Goal: Use online tool/utility: Utilize a website feature to perform a specific function

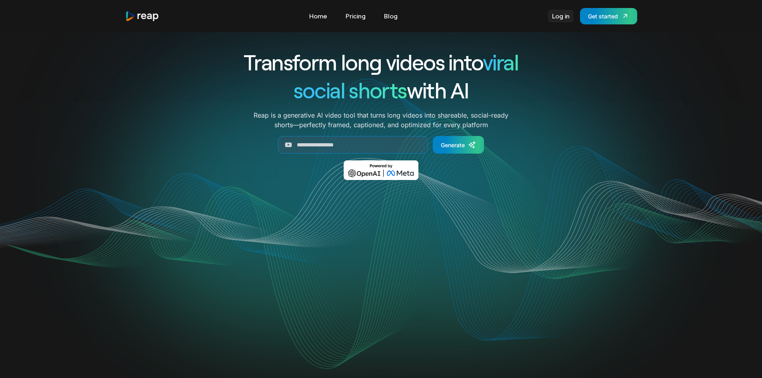
click at [565, 16] on link "Log in" at bounding box center [561, 16] width 26 height 13
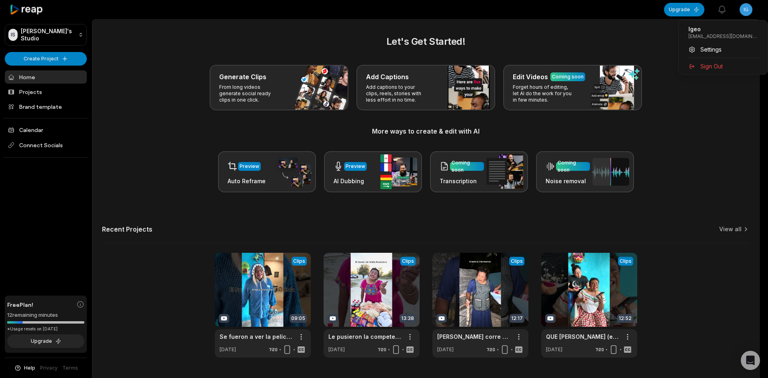
click at [746, 15] on html "IS [PERSON_NAME]'s Studio Create Project Home Projects Brand template Calendar …" at bounding box center [384, 189] width 768 height 378
click at [49, 94] on html "IS [PERSON_NAME]'s Studio Create Project Home Projects Brand template Calendar …" at bounding box center [384, 189] width 768 height 378
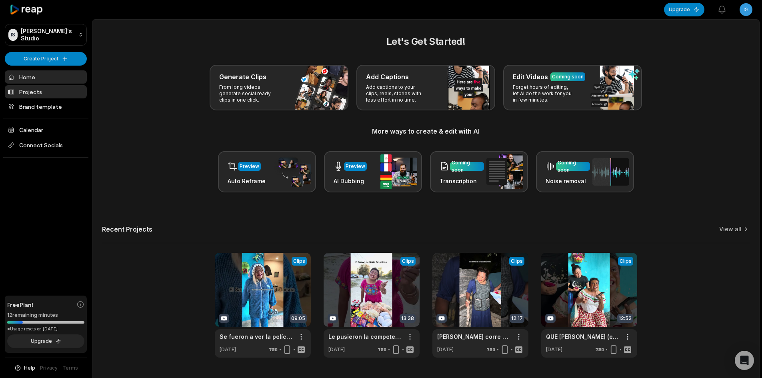
click at [40, 88] on link "Projects" at bounding box center [46, 91] width 82 height 13
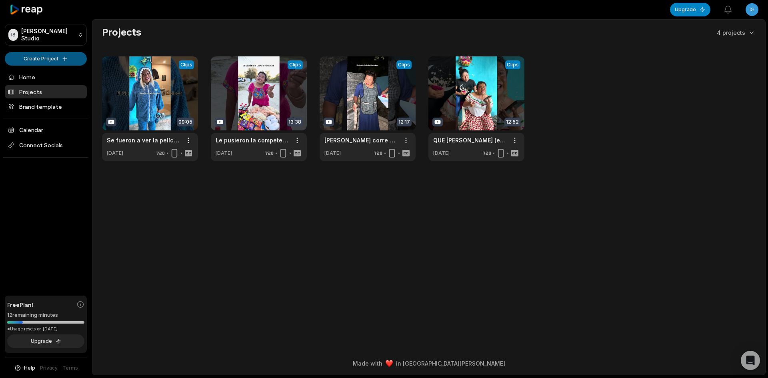
click at [54, 61] on html "IS Igeo's Studio Create Project Home Projects Brand template Calendar Connect S…" at bounding box center [384, 189] width 768 height 378
click at [48, 75] on link "Create Clips" at bounding box center [46, 74] width 78 height 13
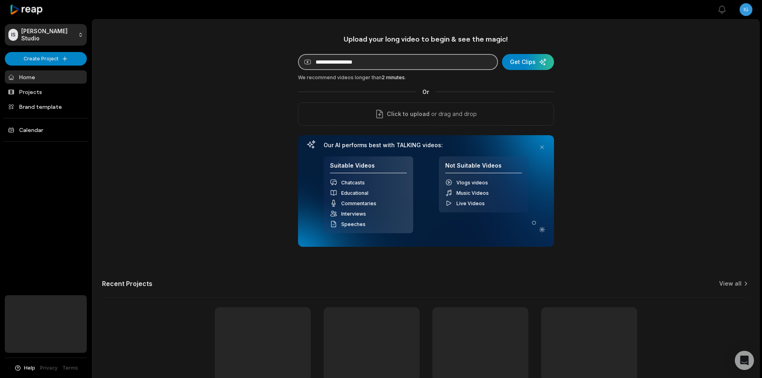
click at [352, 62] on input at bounding box center [398, 62] width 200 height 16
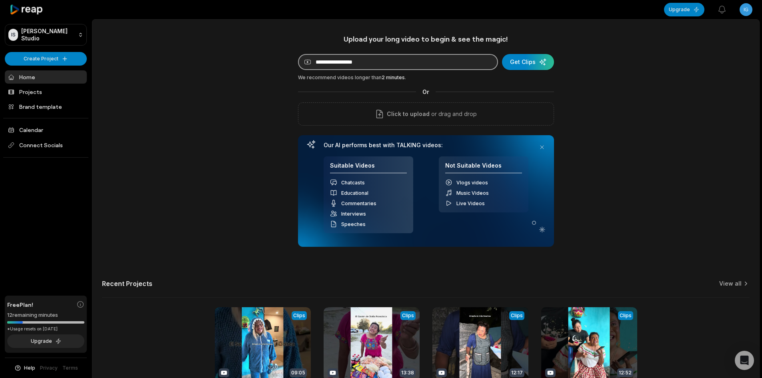
paste input "**********"
type input "**********"
click at [530, 64] on div "submit" at bounding box center [528, 62] width 52 height 16
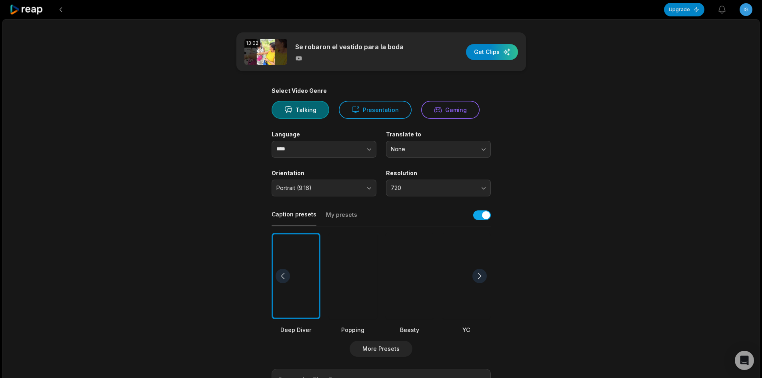
click at [409, 256] on div at bounding box center [409, 276] width 49 height 87
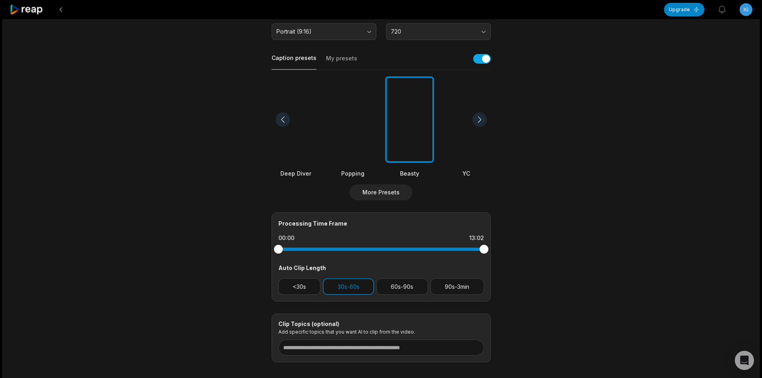
scroll to position [160, 0]
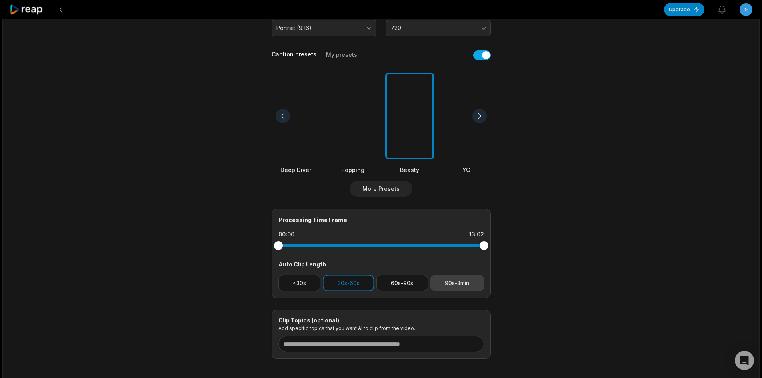
click at [454, 285] on button "90s-3min" at bounding box center [458, 283] width 54 height 16
click at [403, 285] on button "60s-90s" at bounding box center [403, 283] width 52 height 16
click at [368, 283] on button "30s-60s" at bounding box center [348, 283] width 51 height 16
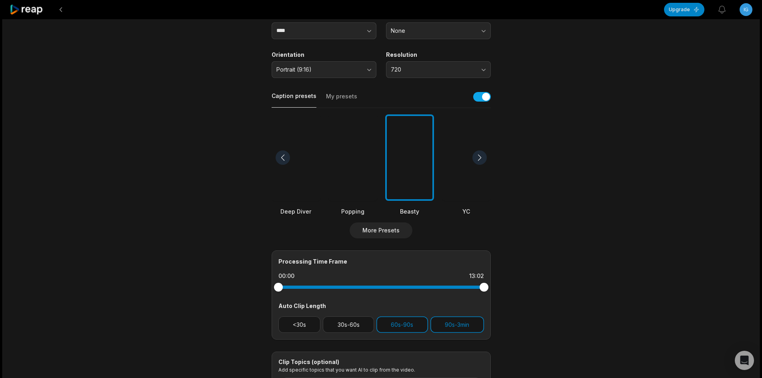
scroll to position [0, 0]
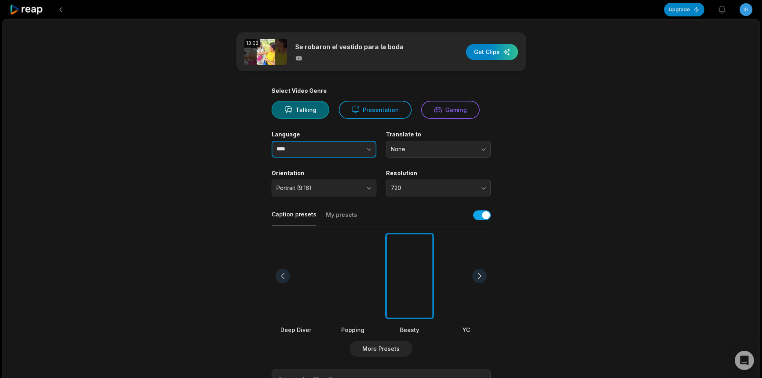
click at [348, 153] on button "button" at bounding box center [353, 149] width 46 height 17
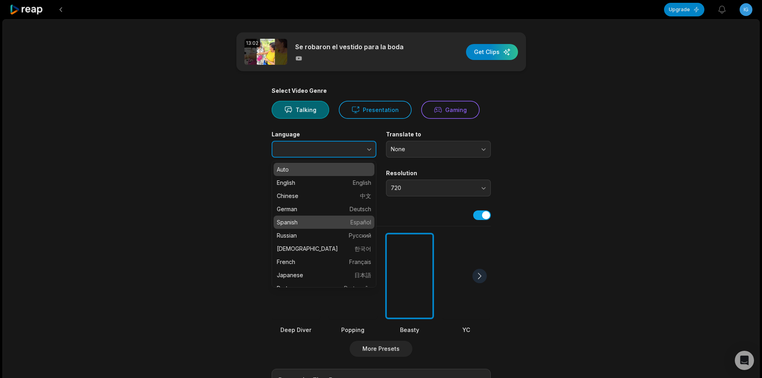
type input "*******"
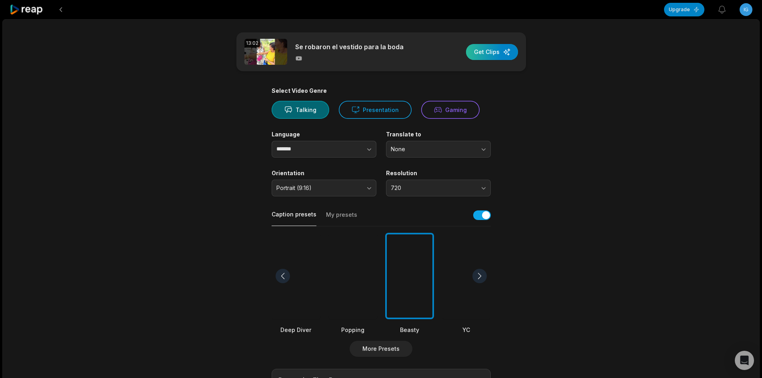
click at [489, 53] on div "button" at bounding box center [492, 52] width 52 height 16
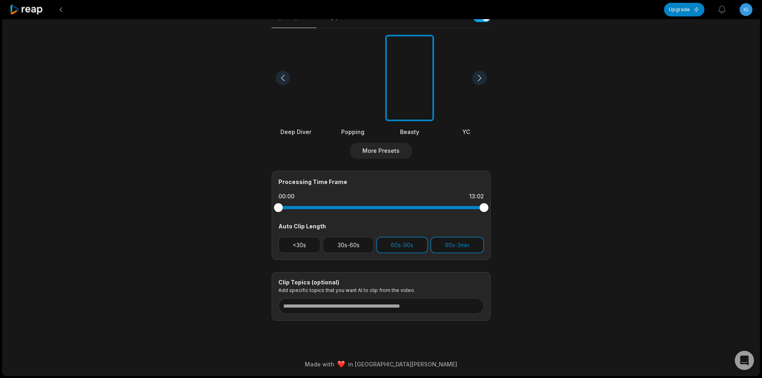
scroll to position [198, 0]
